Goal: Navigation & Orientation: Find specific page/section

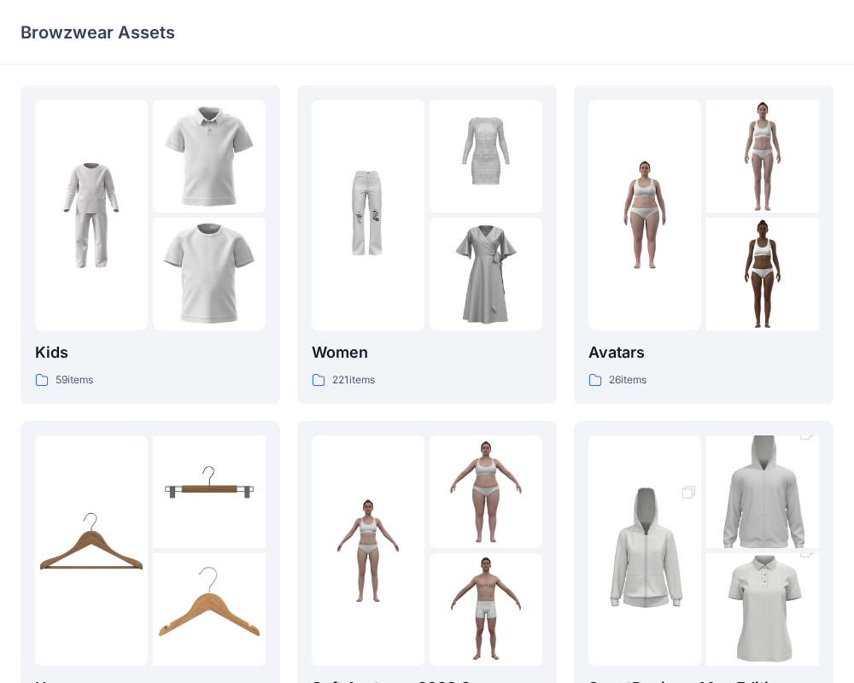
click at [429, 306] on div at bounding box center [427, 215] width 230 height 230
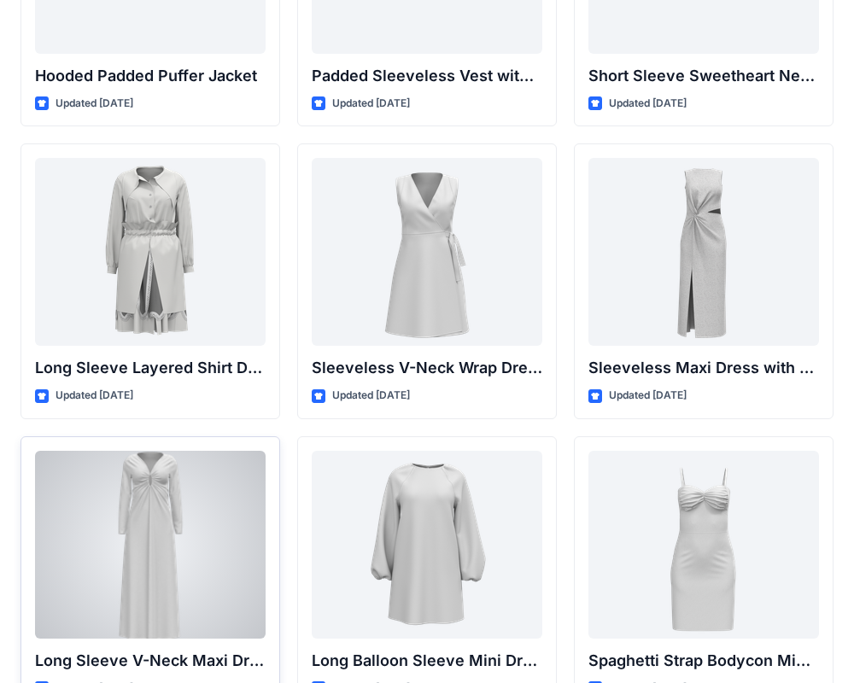
scroll to position [2275, 0]
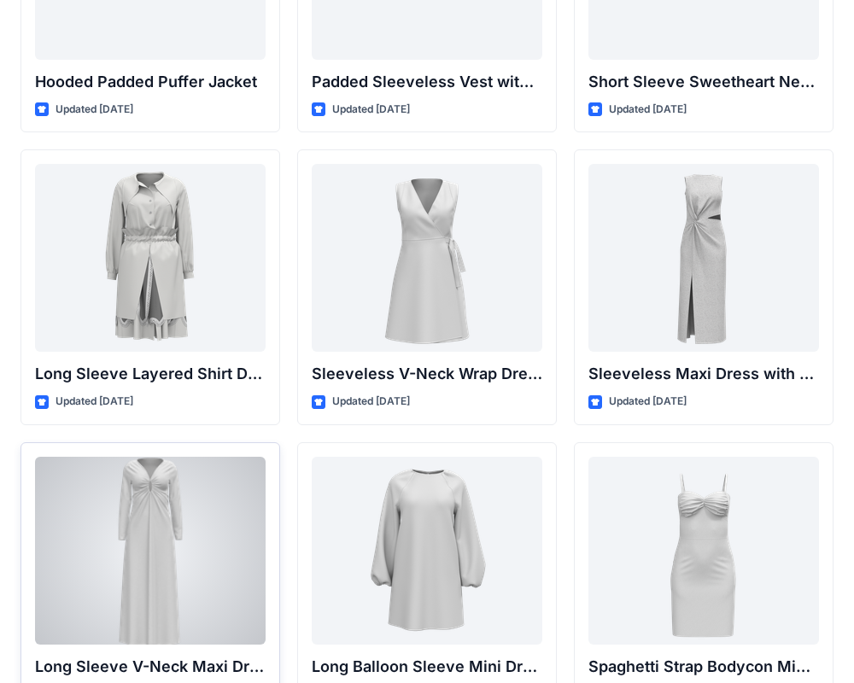
click at [161, 504] on div at bounding box center [150, 551] width 230 height 188
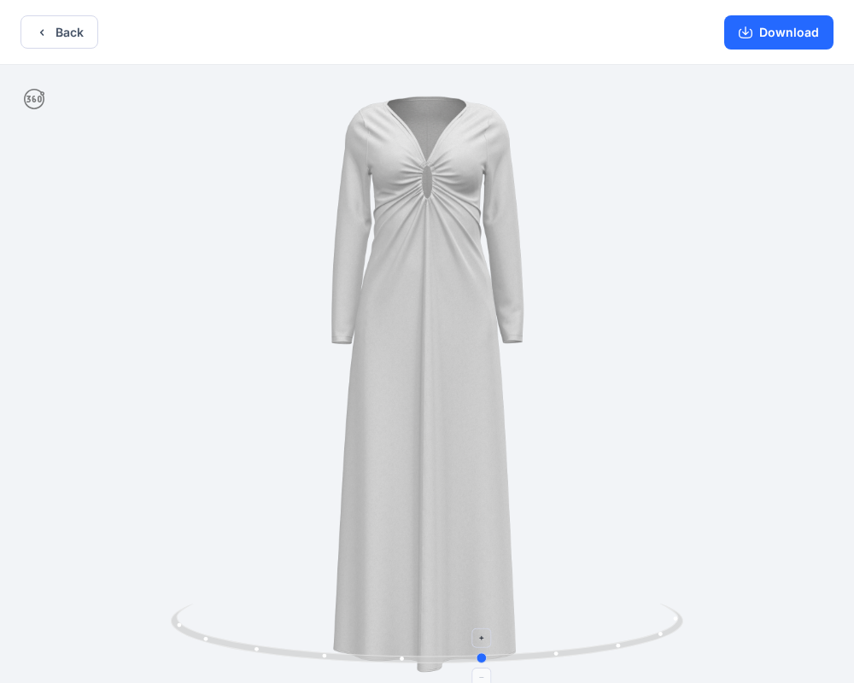
drag, startPoint x: 429, startPoint y: 665, endPoint x: 486, endPoint y: 644, distance: 60.8
click at [61, 24] on button "Back" at bounding box center [59, 31] width 78 height 33
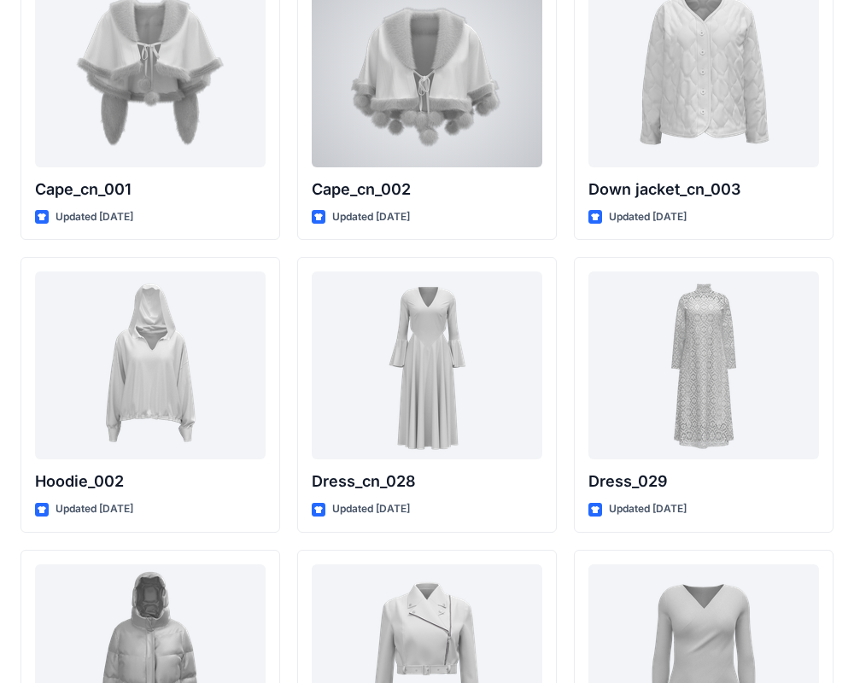
scroll to position [10655, 0]
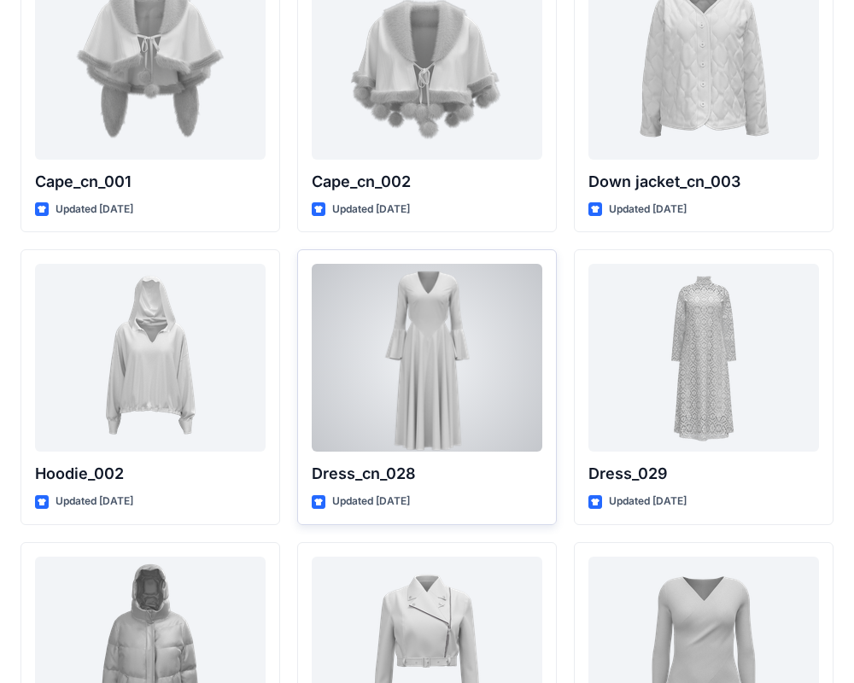
click at [433, 337] on div at bounding box center [427, 358] width 230 height 188
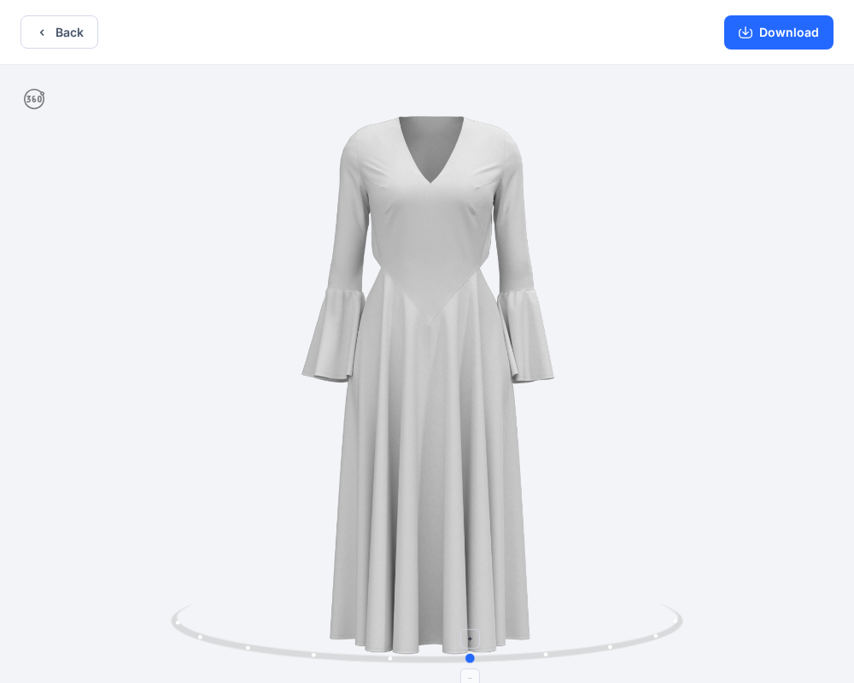
drag, startPoint x: 439, startPoint y: 671, endPoint x: 482, endPoint y: 606, distance: 78.1
click at [482, 606] on div at bounding box center [427, 375] width 854 height 621
click at [59, 26] on button "Back" at bounding box center [59, 31] width 78 height 33
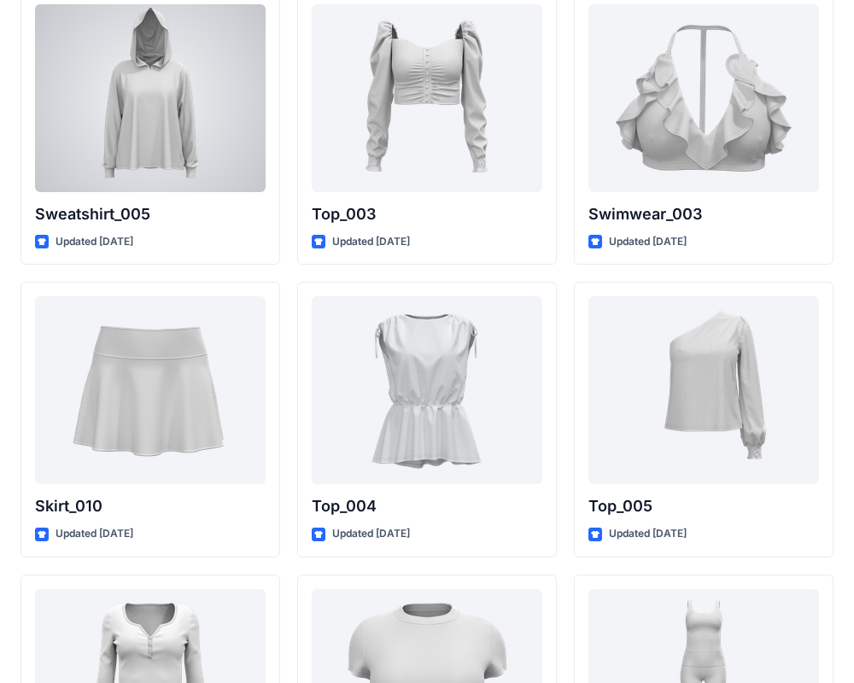
scroll to position [8535, 0]
